Goal: Check status: Check status

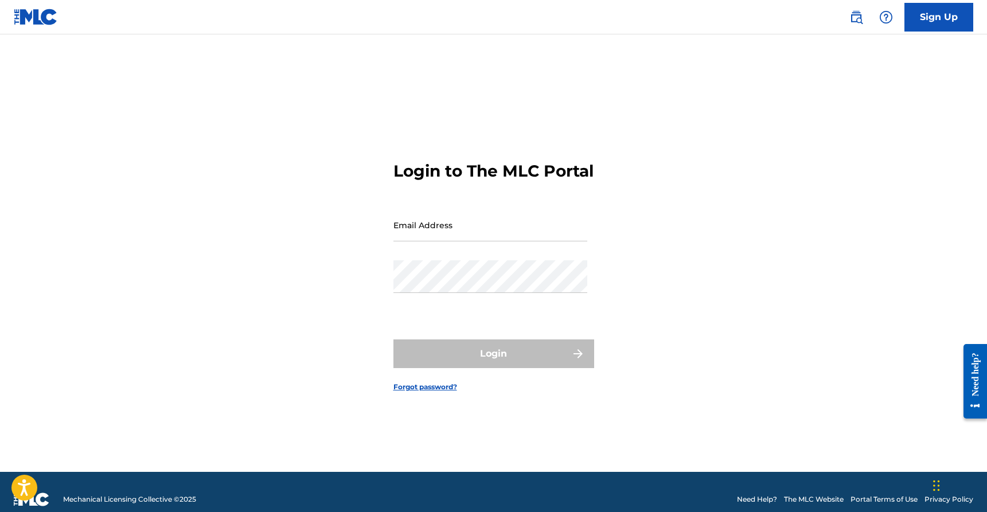
click at [475, 235] on input "Email Address" at bounding box center [490, 225] width 194 height 33
type input "[EMAIL_ADDRESS][DOMAIN_NAME]"
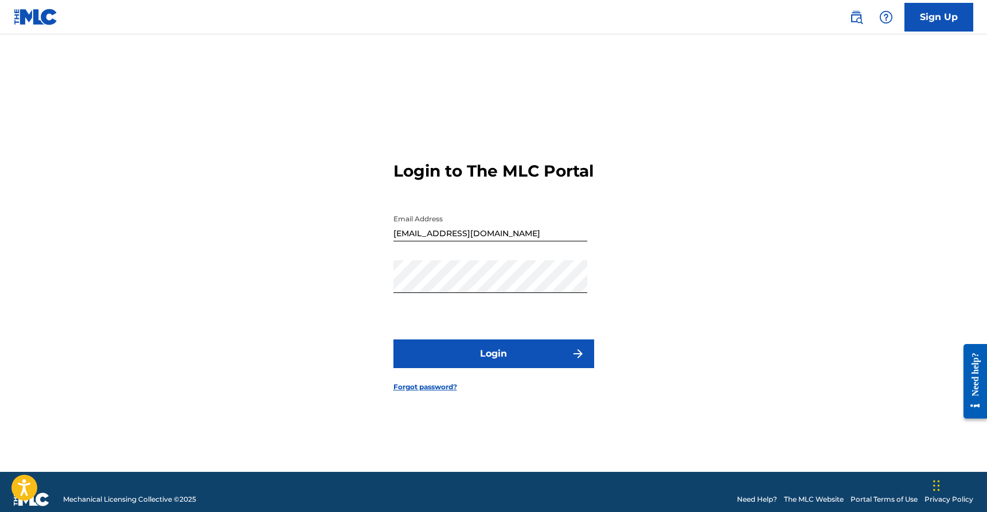
click at [430, 362] on button "Login" at bounding box center [493, 353] width 201 height 29
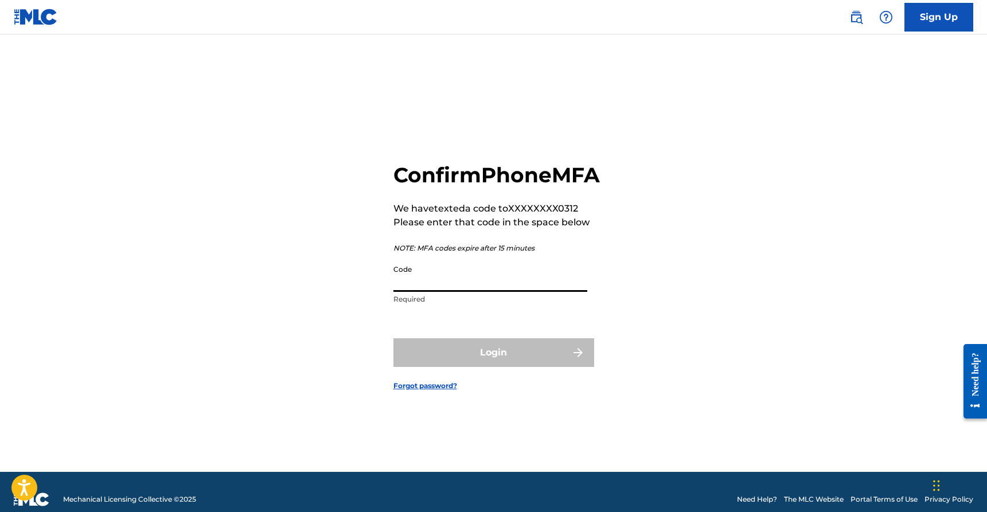
click at [422, 285] on input "Code" at bounding box center [490, 275] width 194 height 33
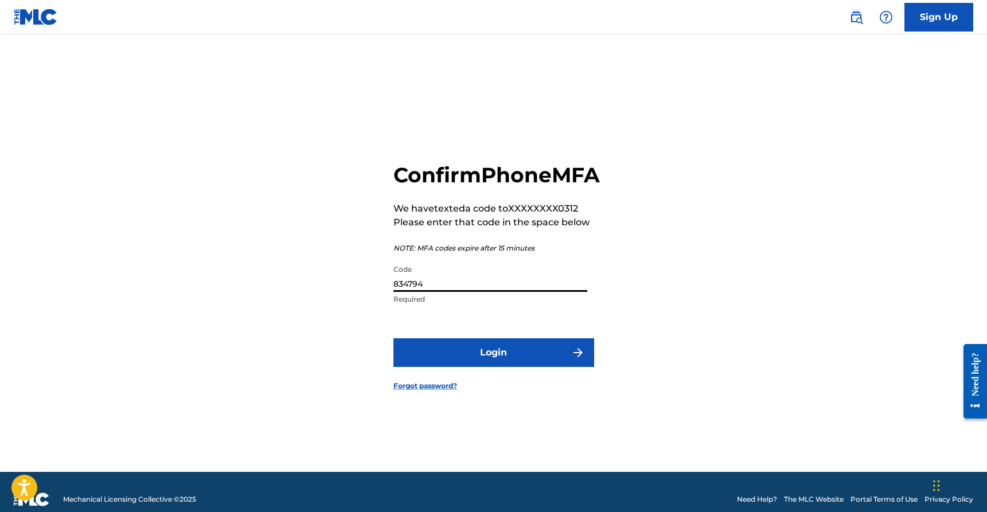
type input "834794"
click at [529, 367] on button "Login" at bounding box center [493, 352] width 201 height 29
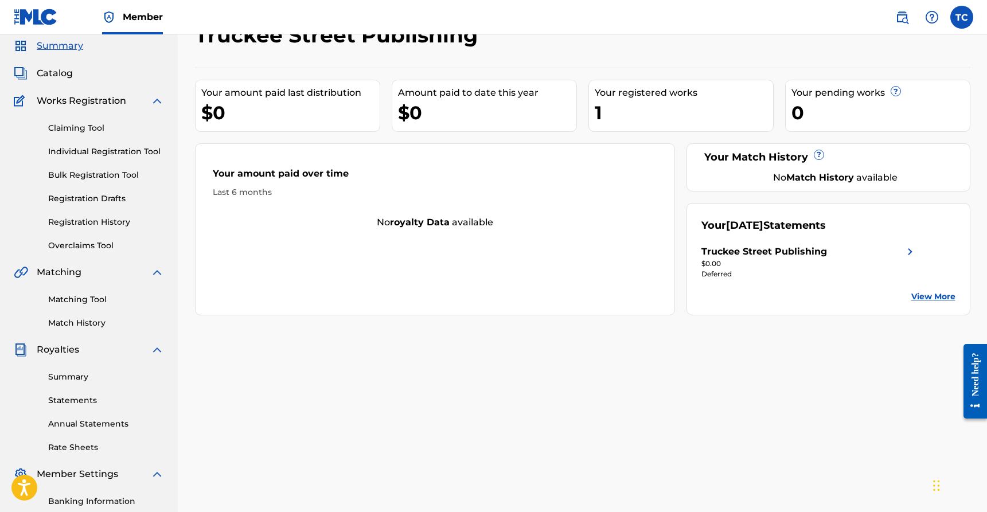
scroll to position [43, 0]
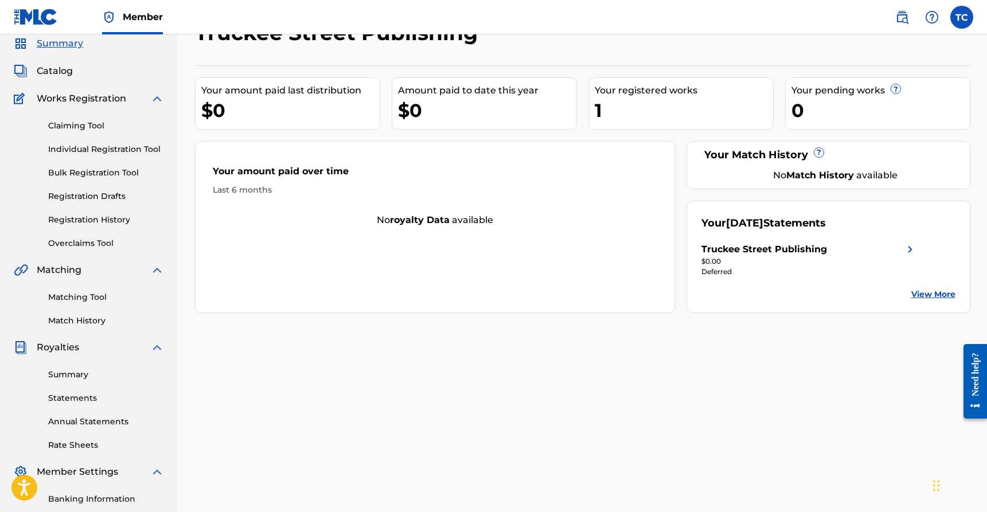
click at [914, 256] on div "$0.00" at bounding box center [809, 261] width 216 height 10
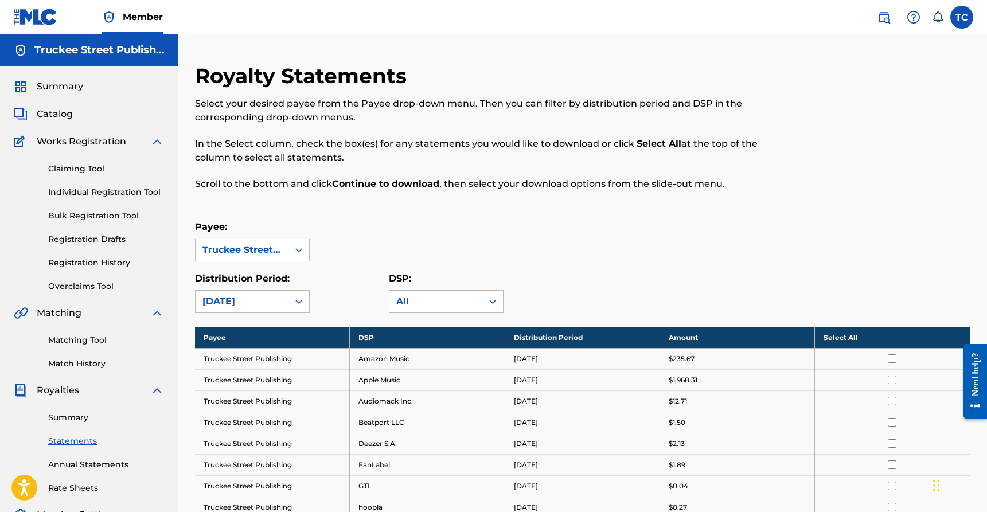
click at [155, 140] on img at bounding box center [157, 142] width 14 height 14
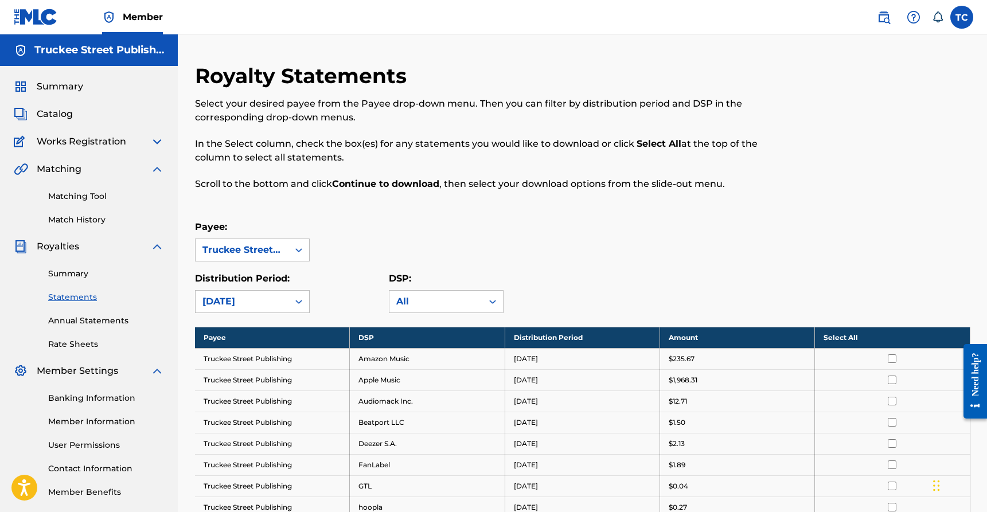
click at [83, 273] on link "Summary" at bounding box center [106, 274] width 116 height 12
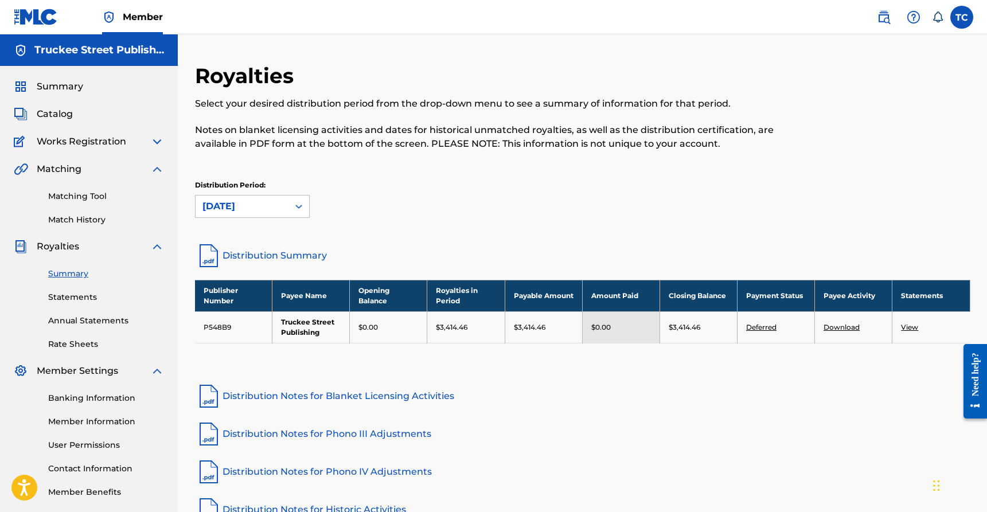
click at [136, 252] on div "Royalties" at bounding box center [89, 247] width 150 height 14
click at [156, 244] on img at bounding box center [157, 247] width 14 height 14
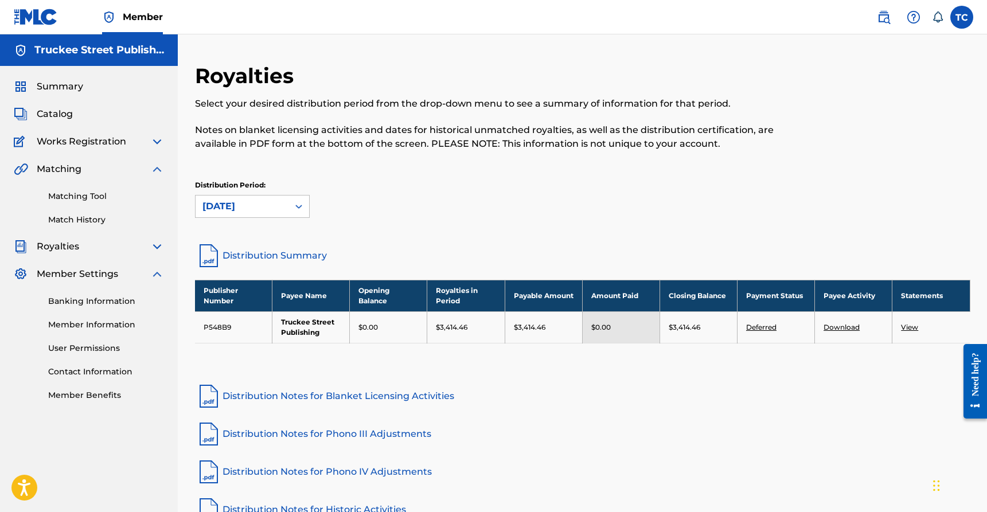
click at [155, 170] on img at bounding box center [157, 169] width 14 height 14
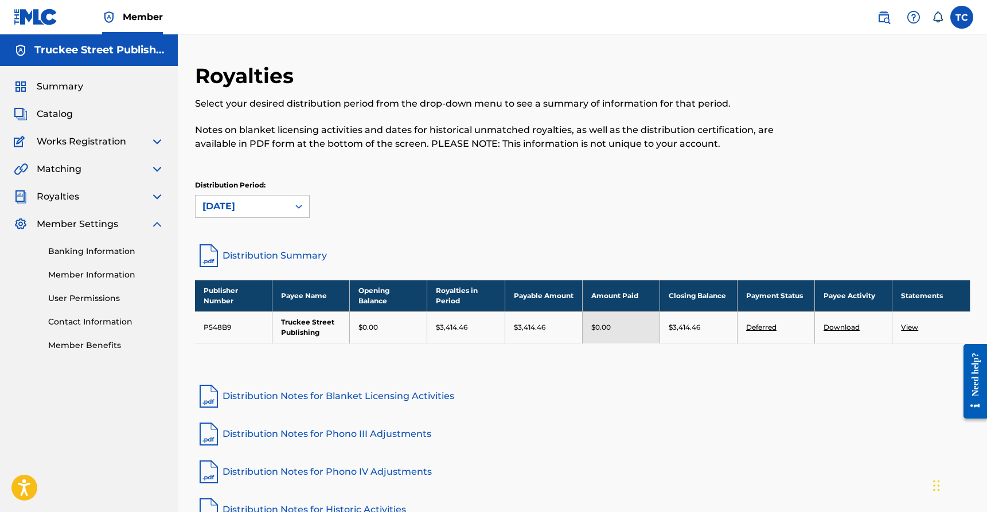
click at [155, 135] on img at bounding box center [157, 142] width 14 height 14
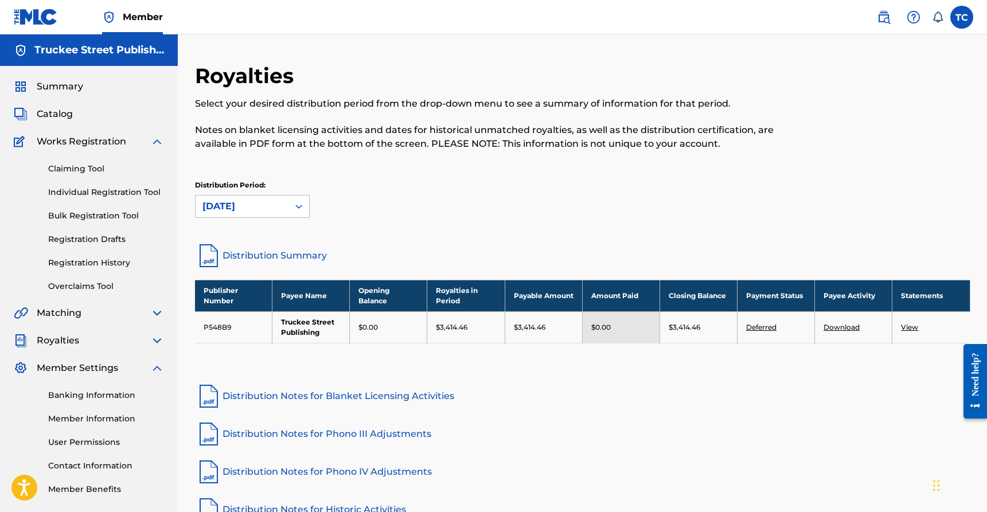
click at [151, 136] on img at bounding box center [157, 142] width 14 height 14
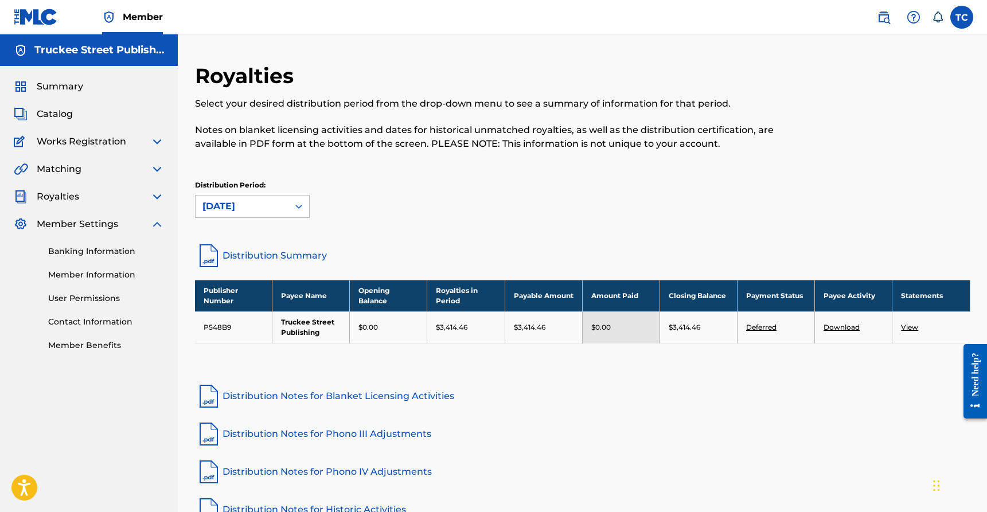
click at [68, 85] on span "Summary" at bounding box center [60, 87] width 46 height 14
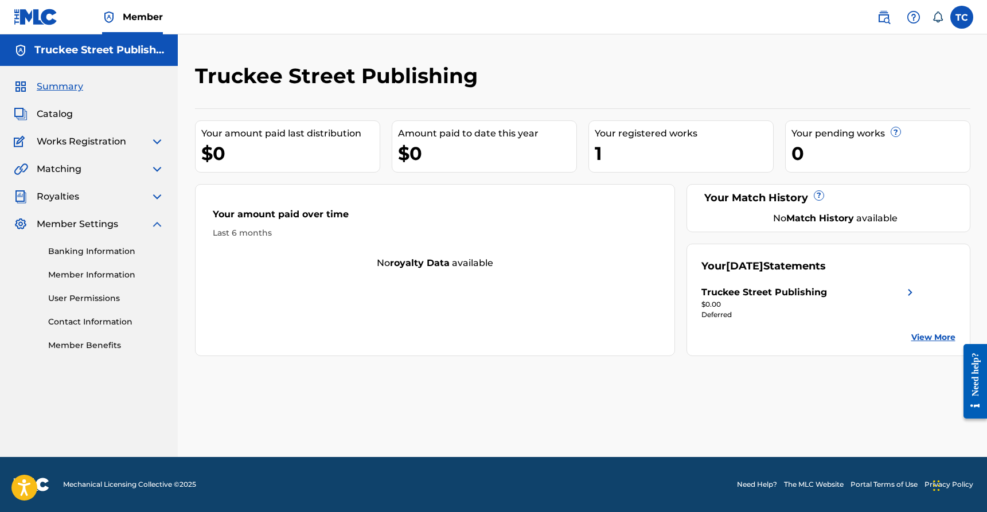
click at [943, 341] on link "View More" at bounding box center [933, 337] width 44 height 12
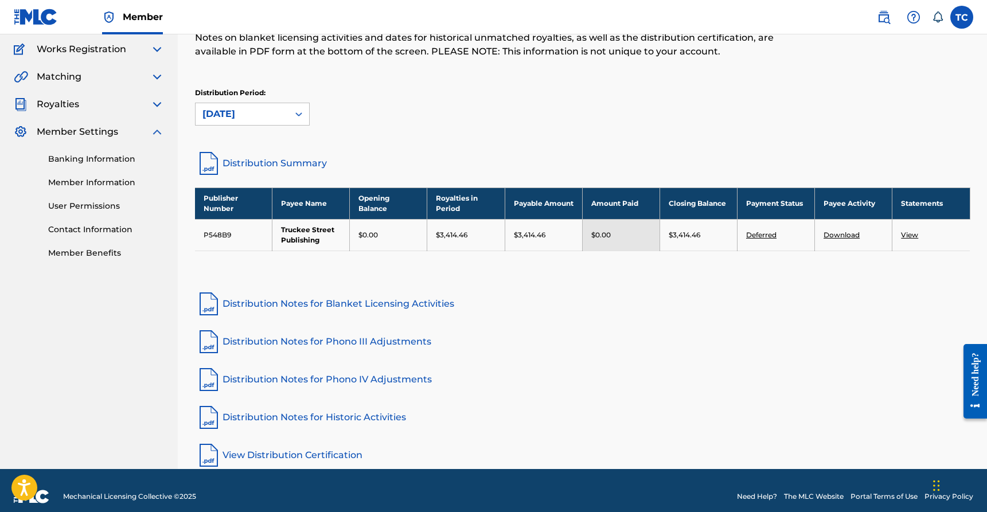
scroll to position [104, 0]
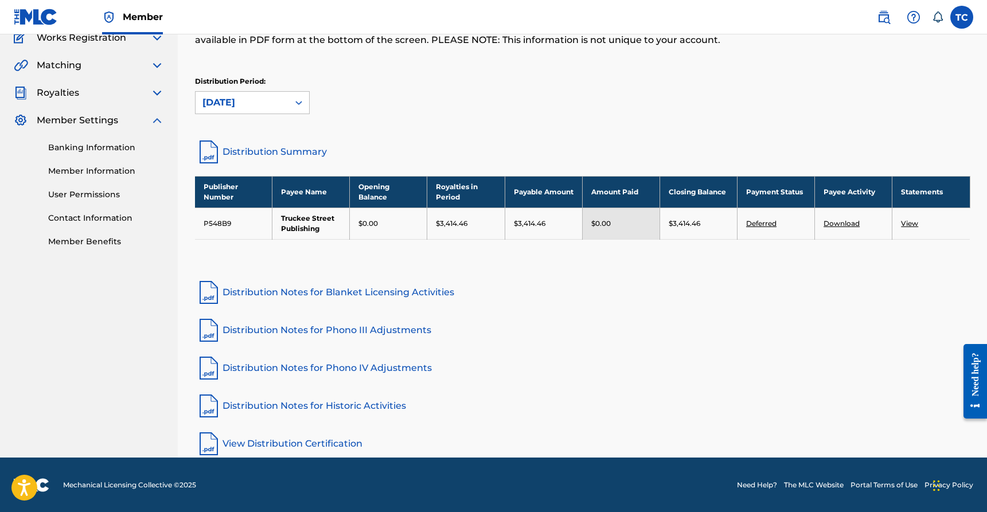
click at [765, 224] on link "Deferred" at bounding box center [761, 223] width 30 height 9
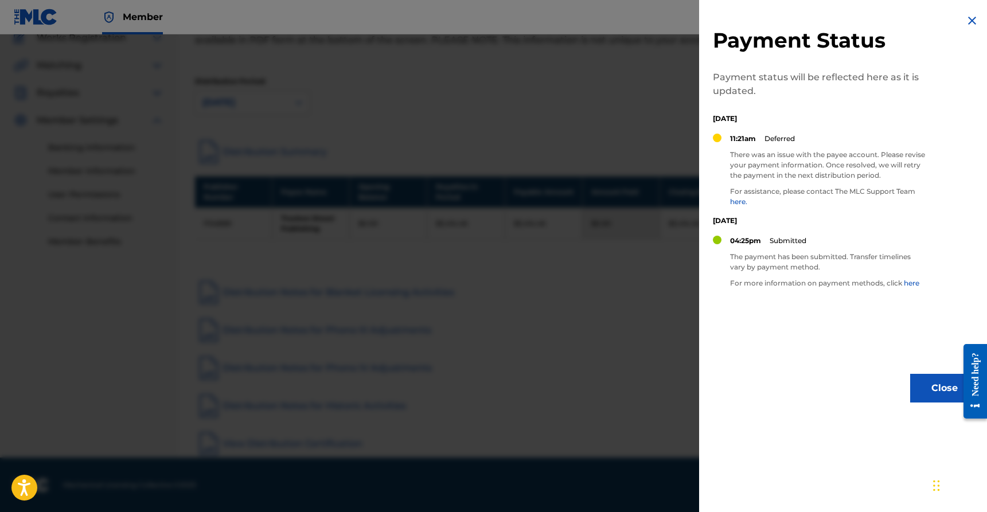
click at [648, 103] on div at bounding box center [493, 290] width 987 height 512
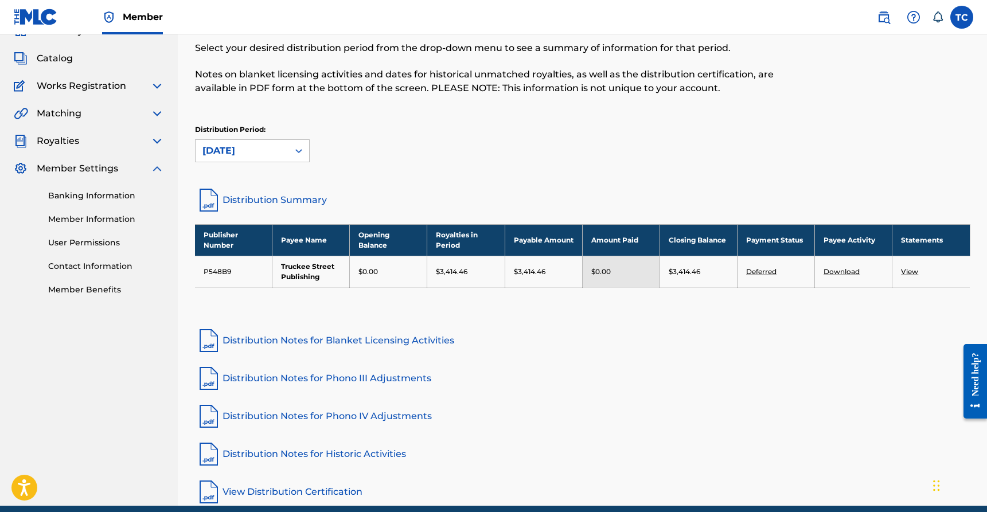
scroll to position [0, 0]
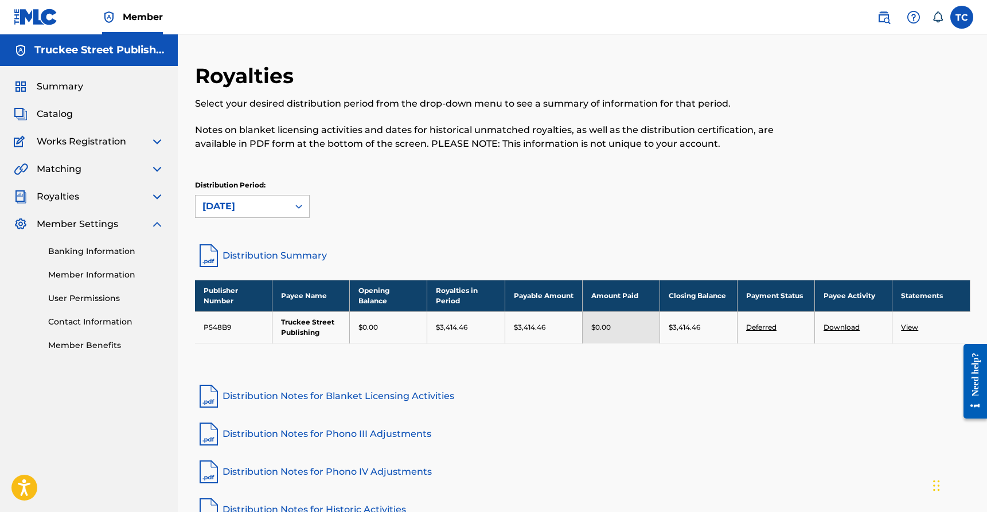
click at [156, 226] on img at bounding box center [157, 224] width 14 height 14
click at [156, 197] on img at bounding box center [157, 197] width 14 height 14
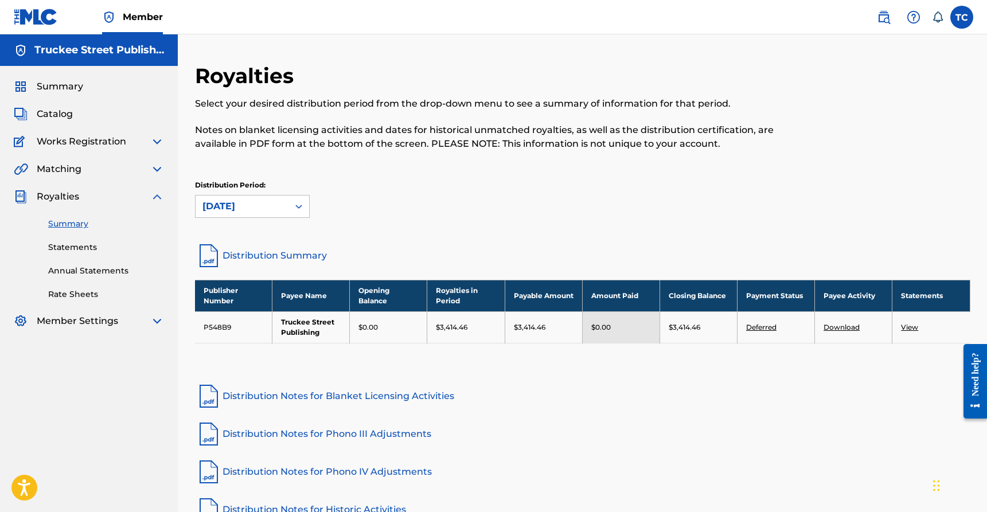
click at [87, 269] on link "Annual Statements" at bounding box center [106, 271] width 116 height 12
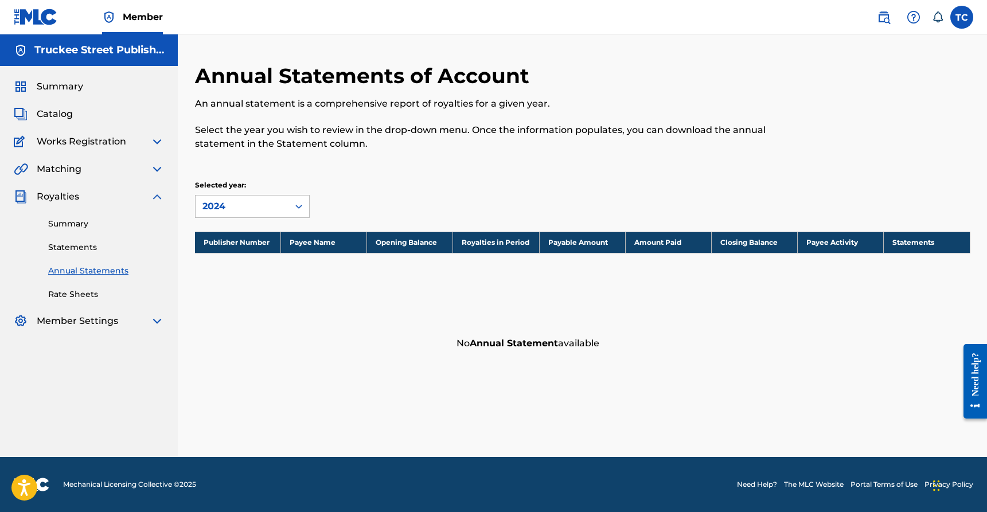
click at [83, 245] on link "Statements" at bounding box center [106, 247] width 116 height 12
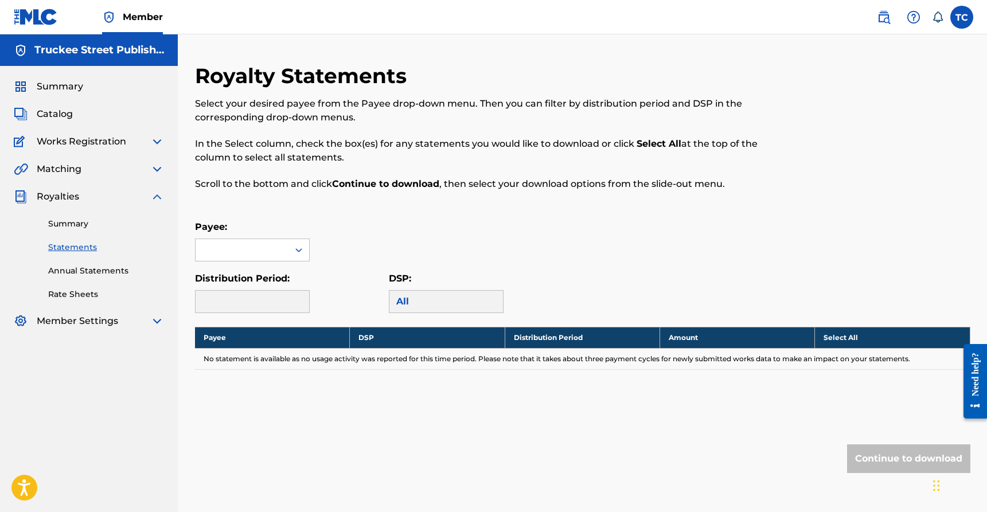
click at [84, 220] on link "Summary" at bounding box center [106, 224] width 116 height 12
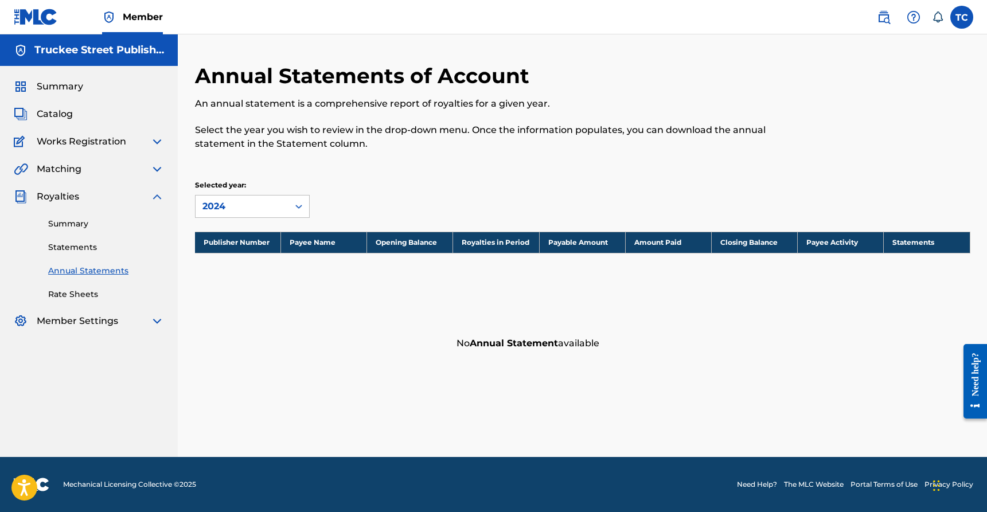
click at [158, 195] on img at bounding box center [157, 197] width 14 height 14
click at [68, 166] on span "Matching" at bounding box center [59, 169] width 45 height 14
click at [95, 140] on span "Works Registration" at bounding box center [81, 142] width 89 height 14
